Goal: Obtain resource: Download file/media

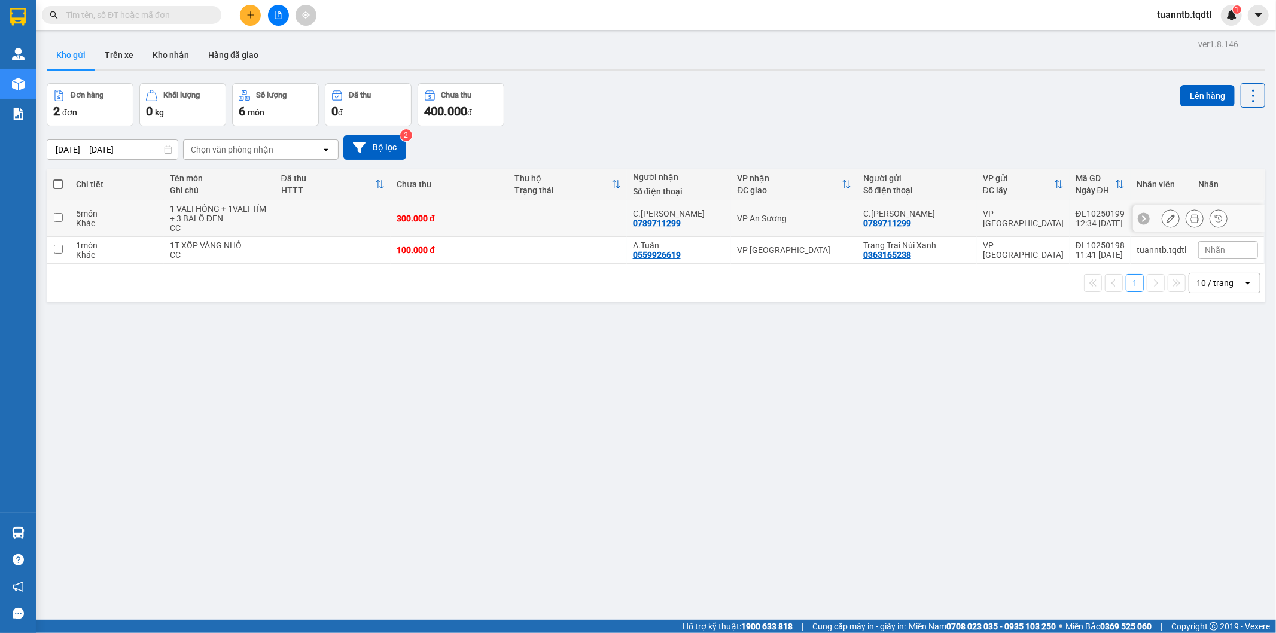
click at [1190, 220] on icon at bounding box center [1194, 218] width 8 height 8
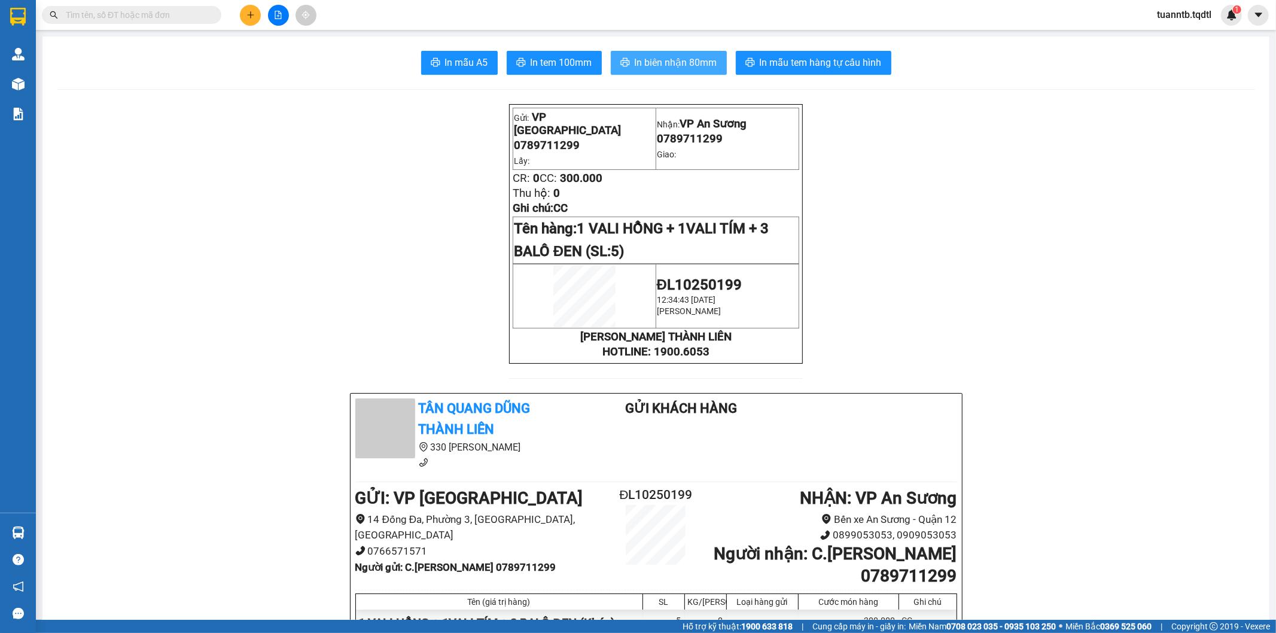
click at [686, 56] on span "In biên nhận 80mm" at bounding box center [676, 62] width 83 height 15
drag, startPoint x: 580, startPoint y: 59, endPoint x: 579, endPoint y: 78, distance: 19.8
click at [580, 60] on span "In tem 100mm" at bounding box center [562, 62] width 62 height 15
